Goal: Navigation & Orientation: Find specific page/section

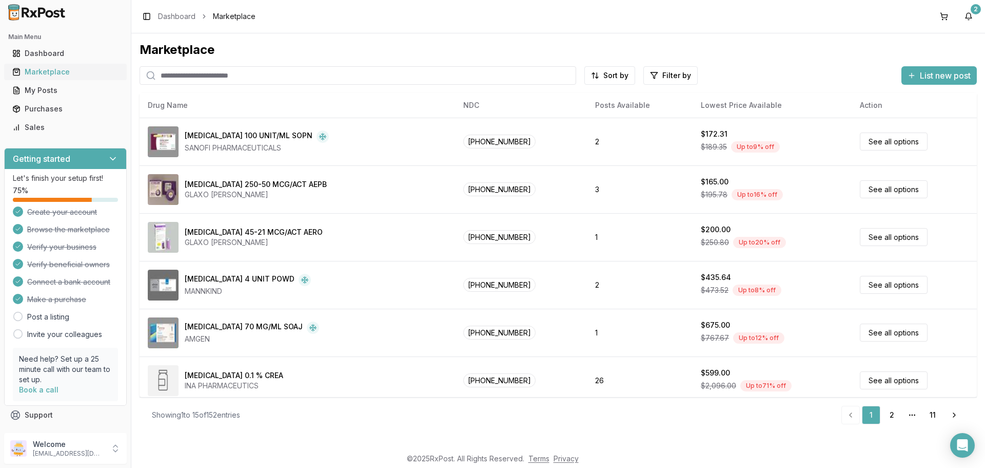
click at [69, 73] on div "Marketplace" at bounding box center [65, 72] width 106 height 10
click at [967, 22] on button "2" at bounding box center [969, 16] width 16 height 16
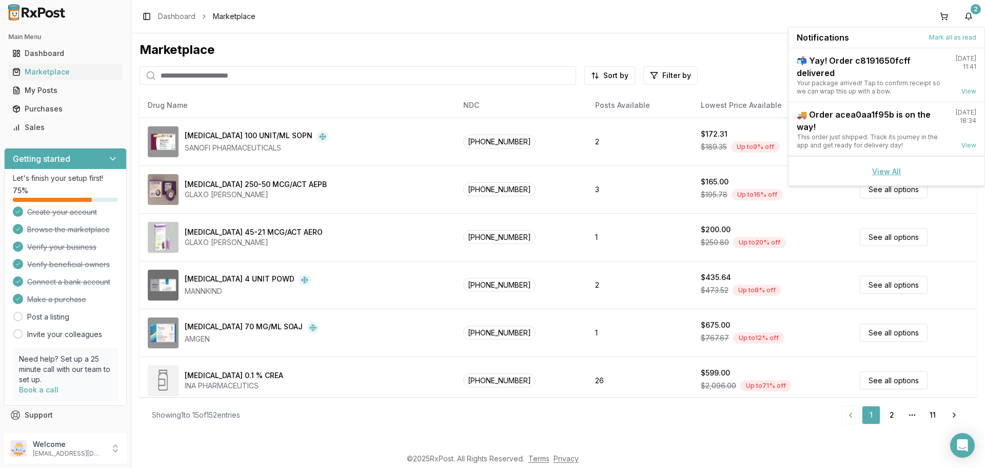
click at [880, 170] on link "View All" at bounding box center [887, 171] width 29 height 9
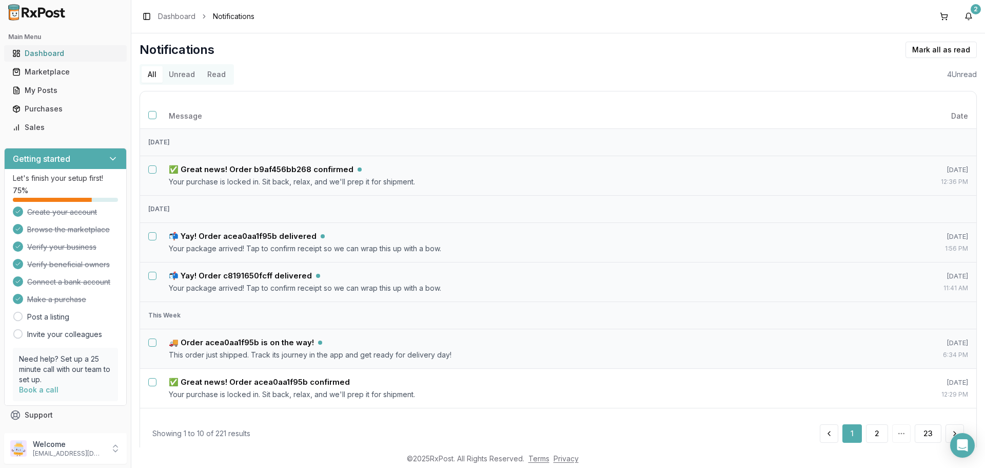
click at [67, 54] on div "Dashboard" at bounding box center [65, 53] width 106 height 10
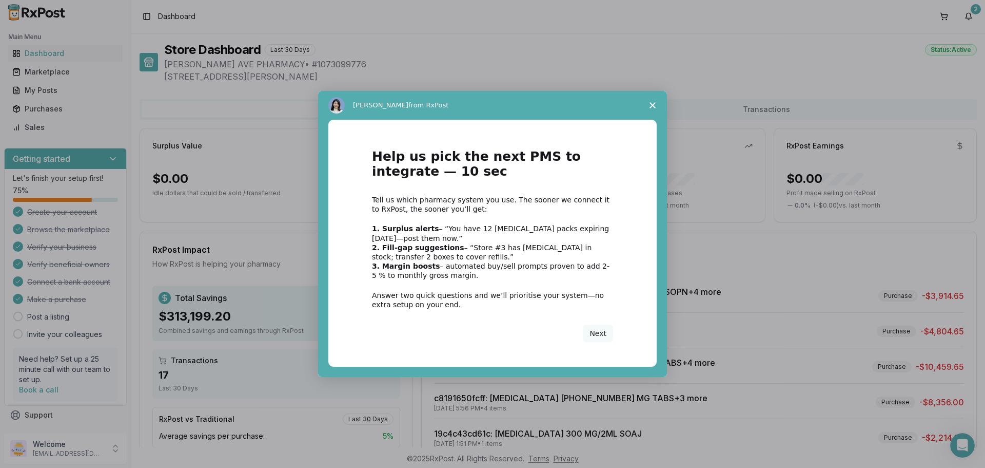
click at [654, 104] on polygon "Close survey" at bounding box center [653, 105] width 6 height 6
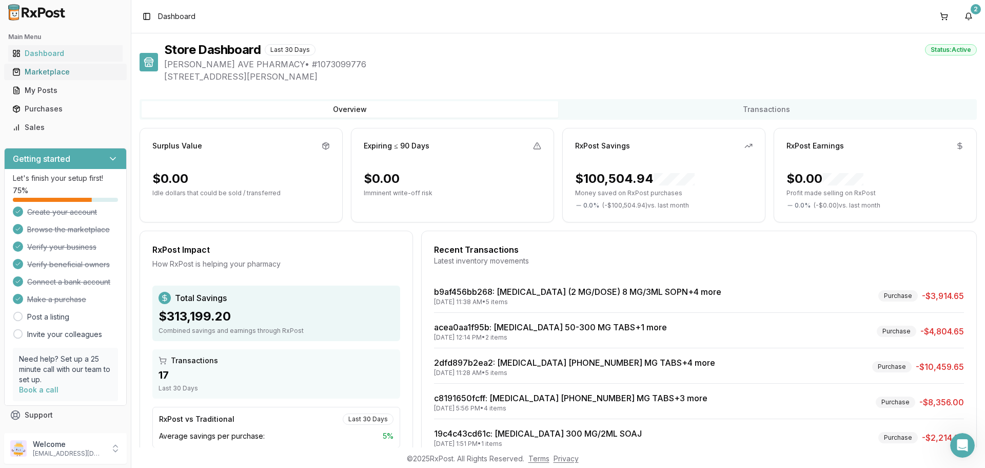
click at [59, 76] on div "Marketplace" at bounding box center [65, 72] width 106 height 10
